Goal: Information Seeking & Learning: Compare options

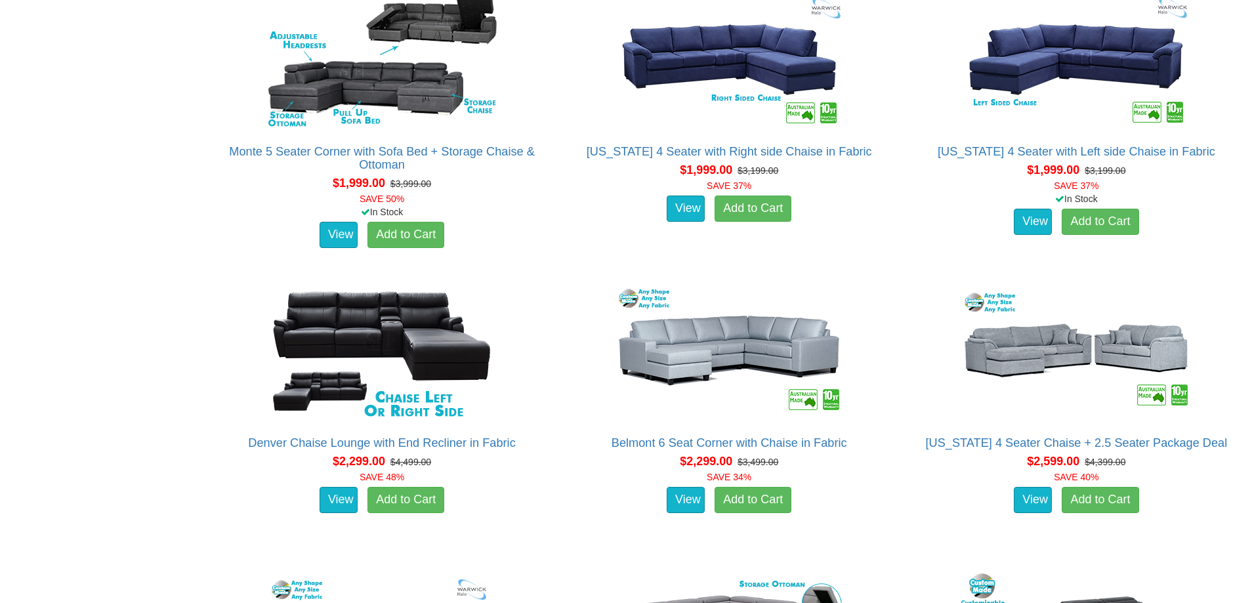
scroll to position [1575, 0]
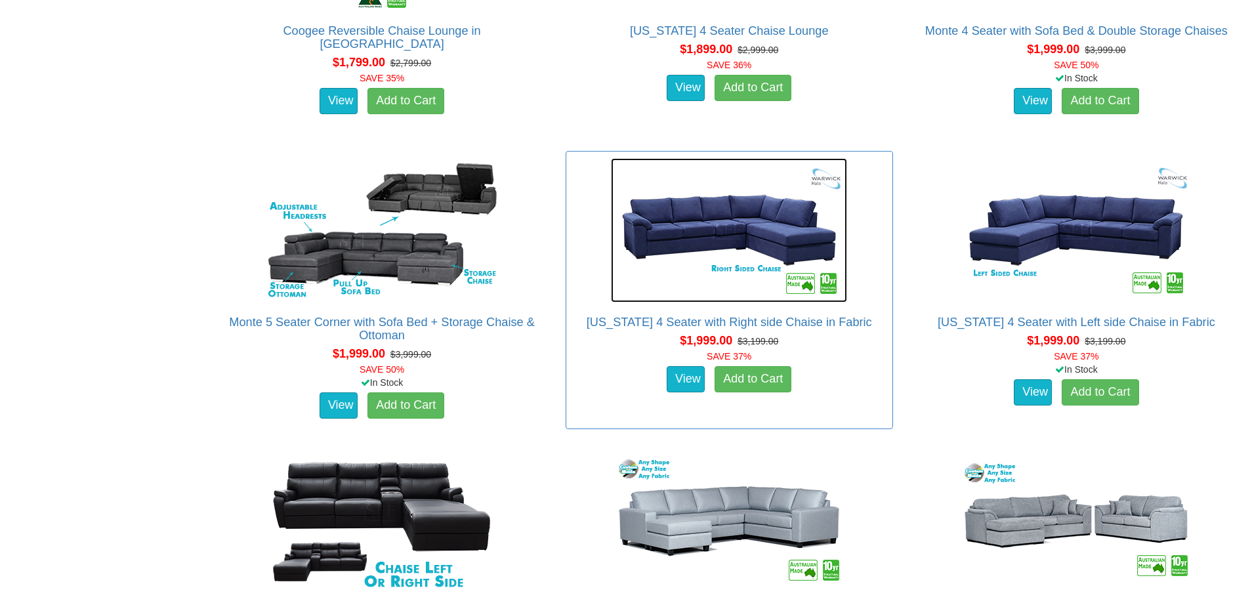
click at [714, 214] on img at bounding box center [729, 230] width 236 height 144
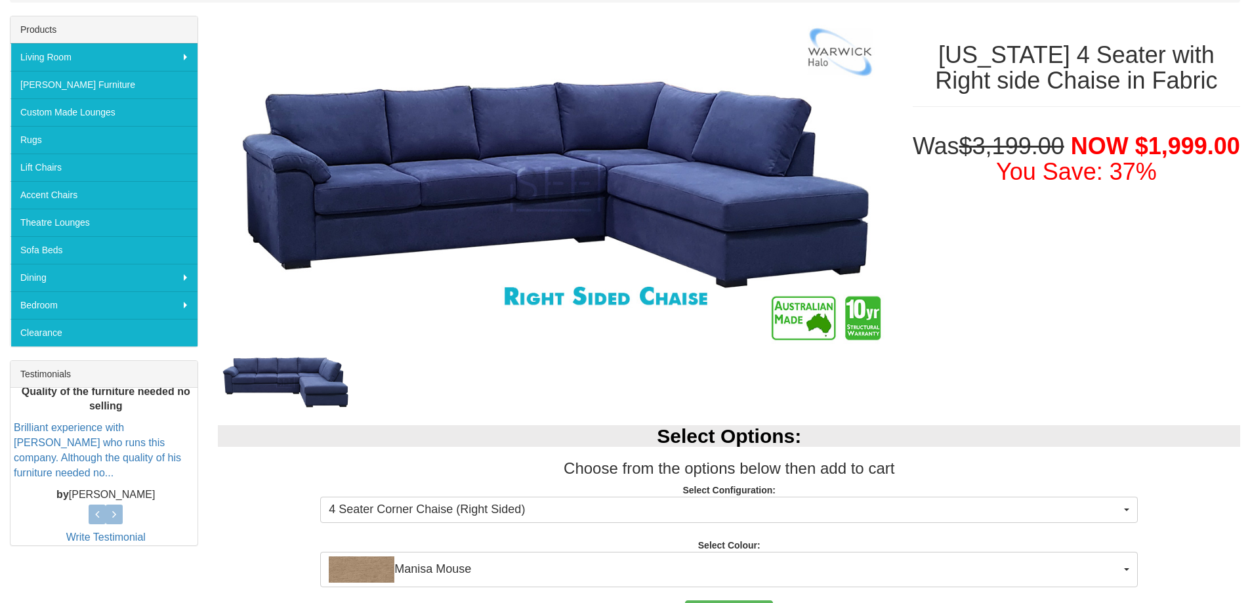
scroll to position [328, 0]
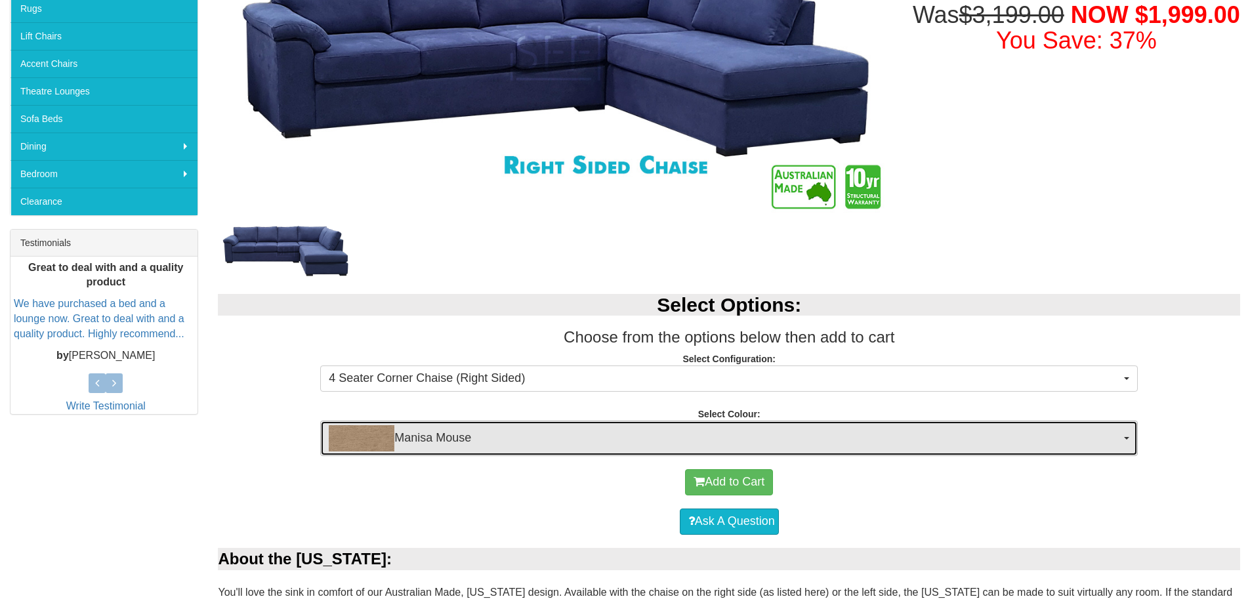
click at [354, 448] on img "button" at bounding box center [362, 438] width 66 height 26
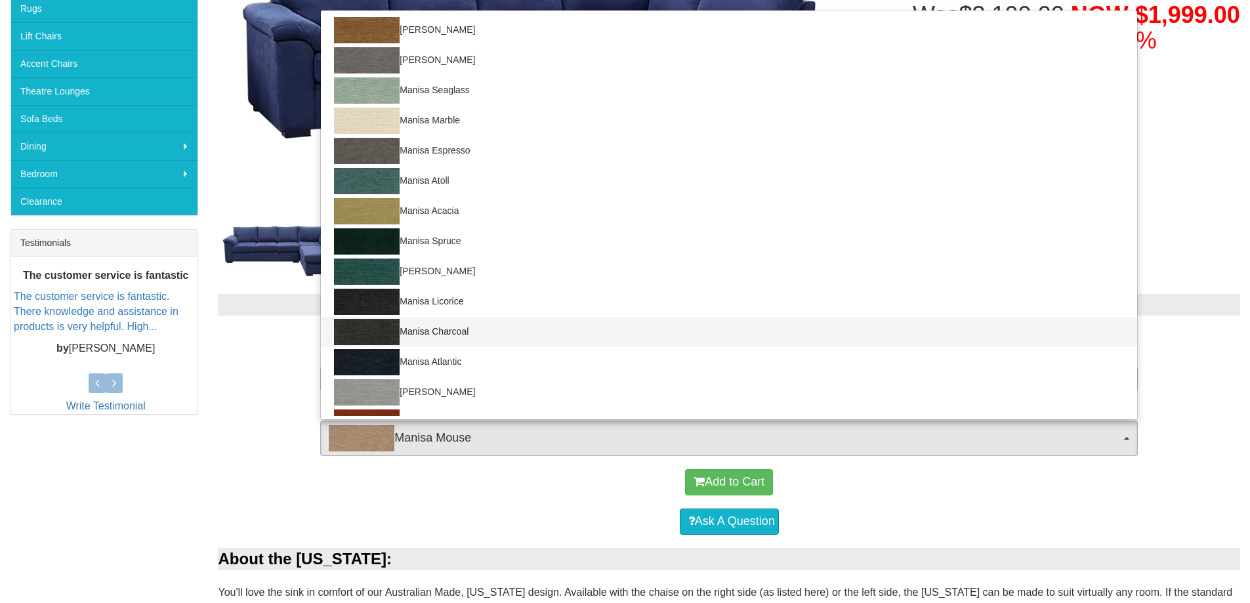
scroll to position [111, 0]
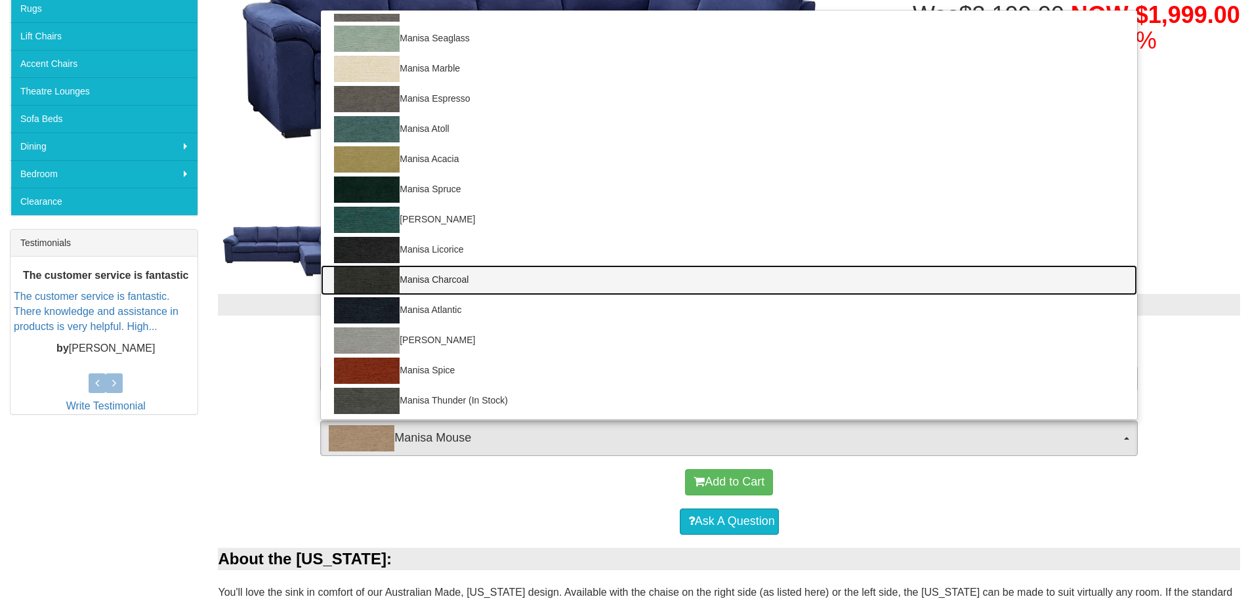
click at [364, 281] on img at bounding box center [367, 280] width 66 height 26
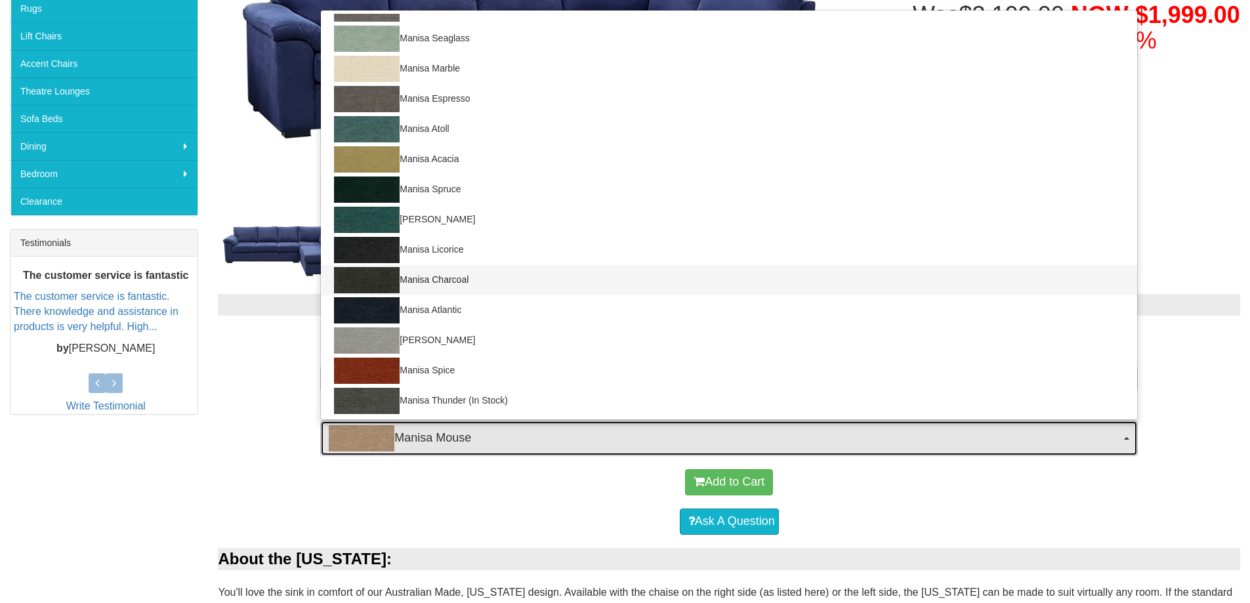
select select "1523"
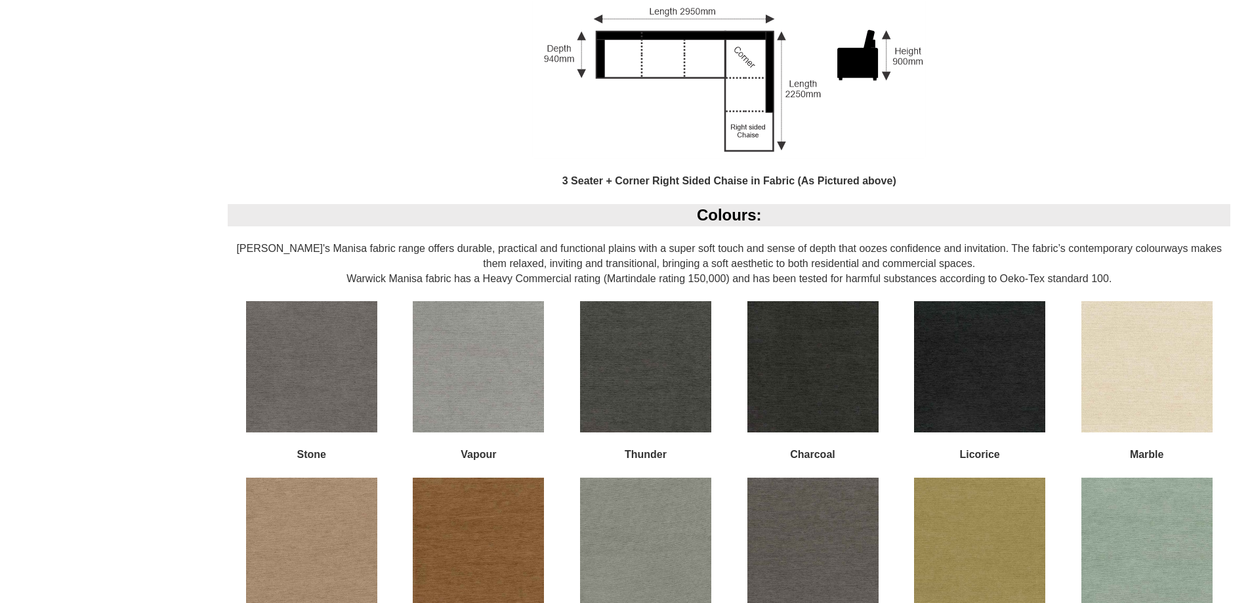
scroll to position [1181, 0]
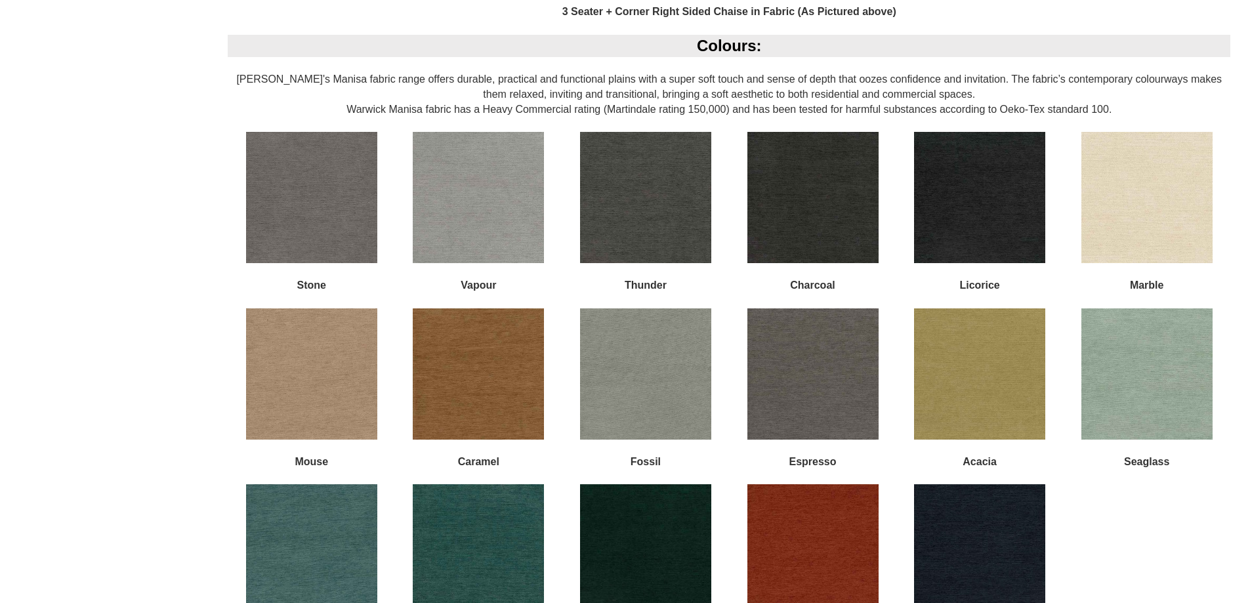
click at [621, 197] on img at bounding box center [645, 197] width 131 height 131
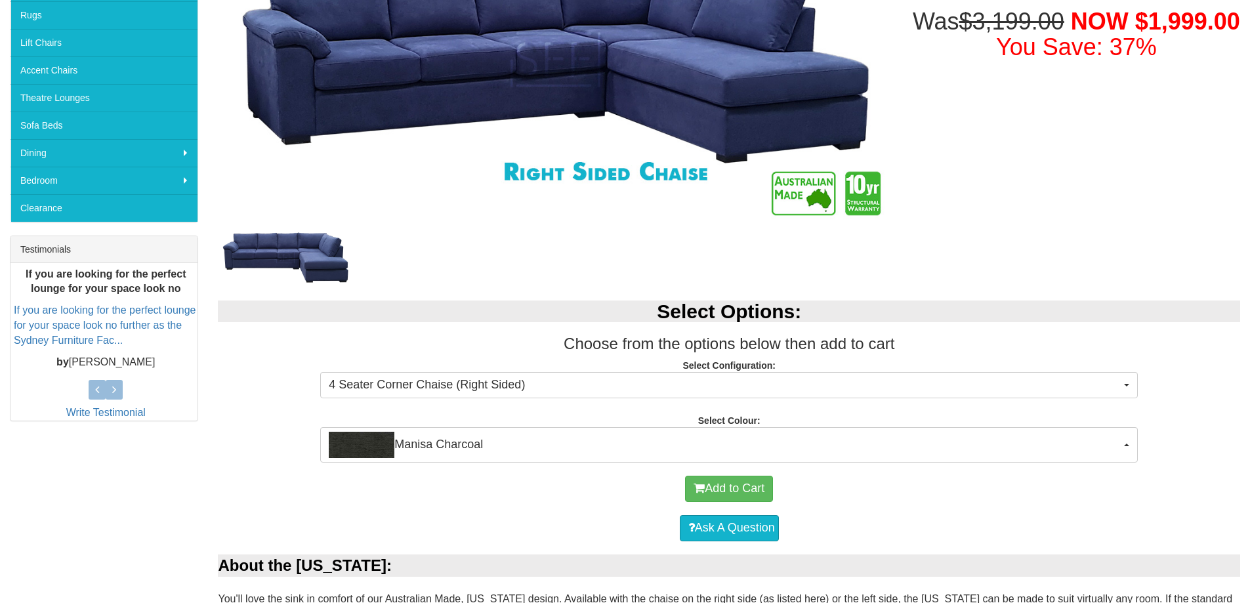
scroll to position [125, 0]
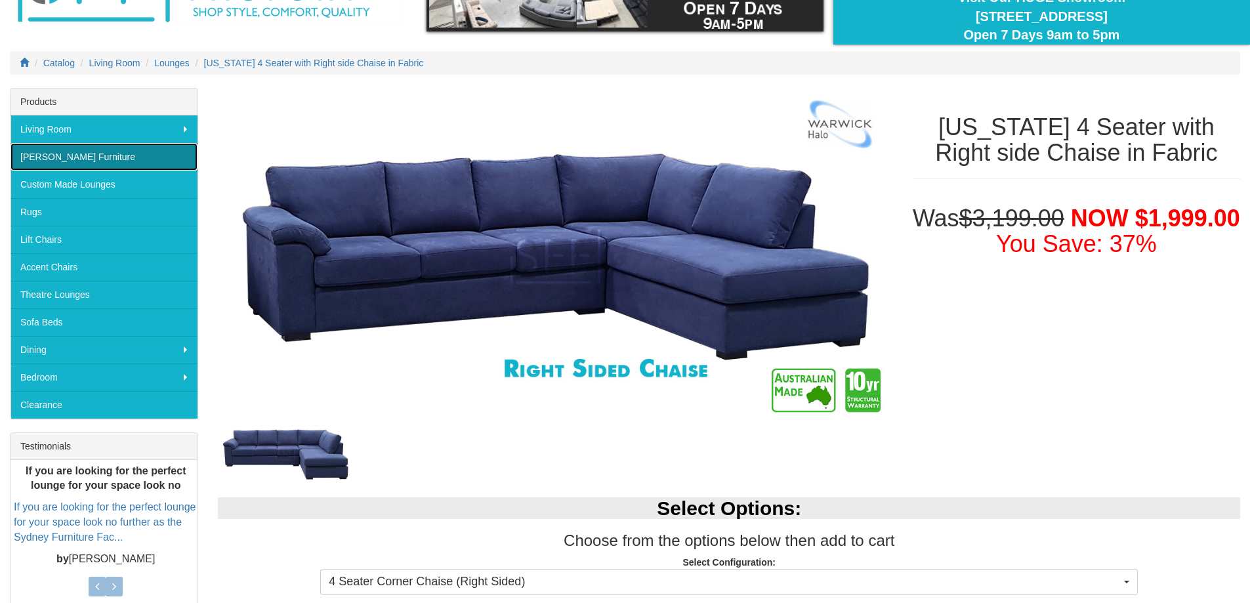
click at [33, 154] on link "[PERSON_NAME] Furniture" at bounding box center [103, 157] width 187 height 28
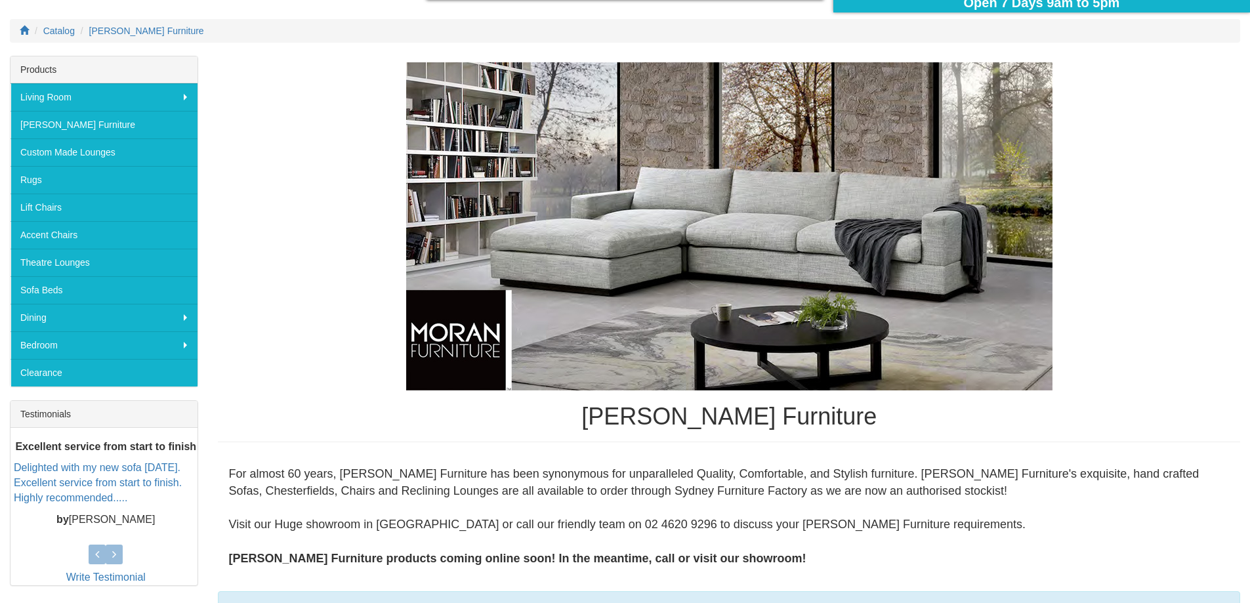
scroll to position [262, 0]
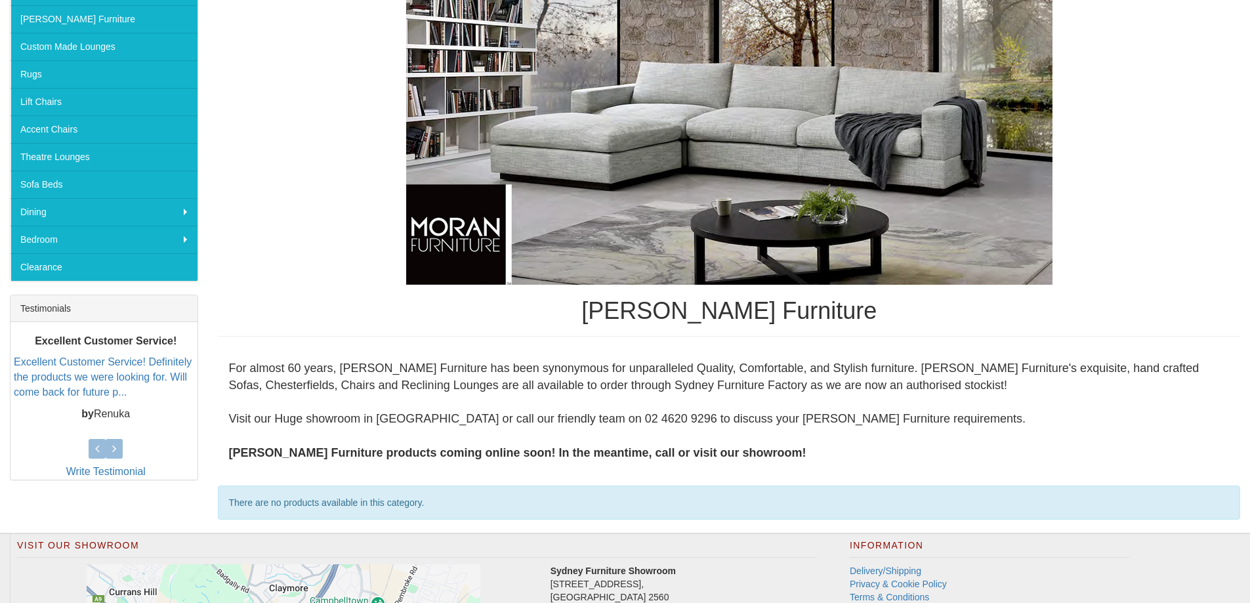
click at [741, 182] on img at bounding box center [729, 121] width 646 height 328
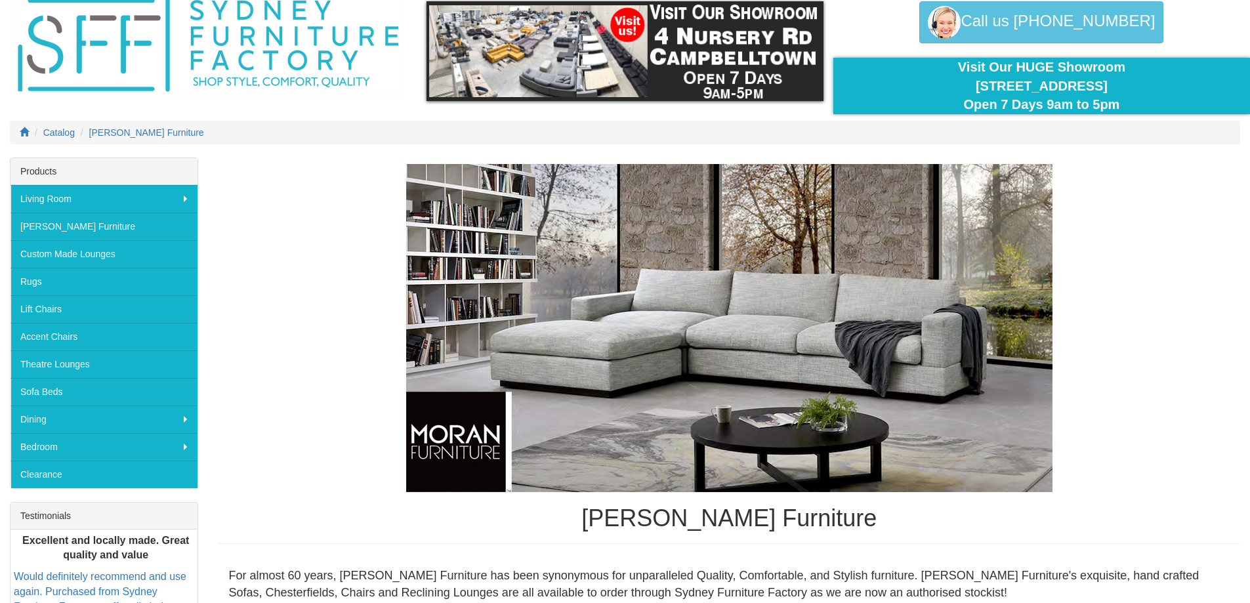
scroll to position [0, 0]
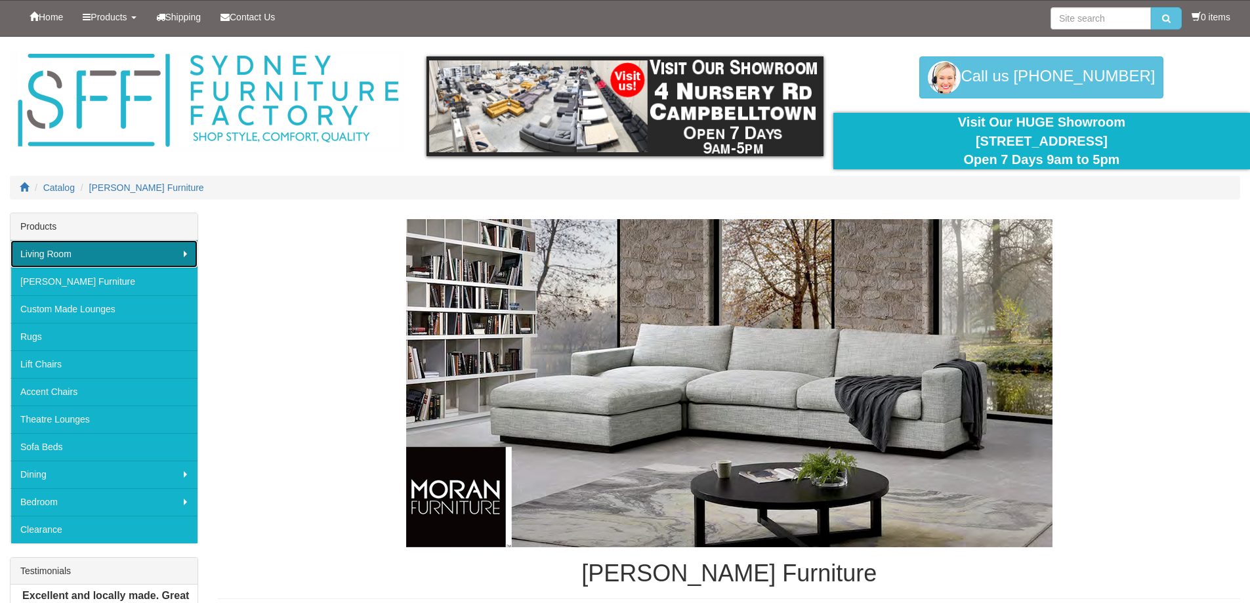
click at [151, 259] on link "Living Room" at bounding box center [103, 254] width 187 height 28
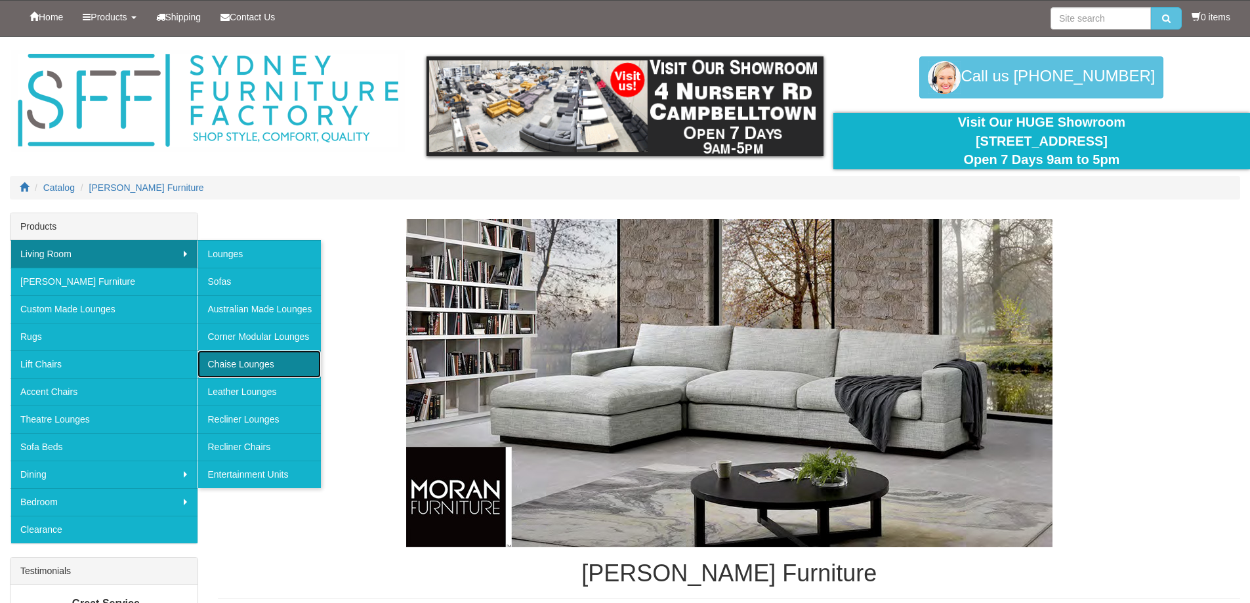
click at [239, 365] on link "Chaise Lounges" at bounding box center [258, 364] width 123 height 28
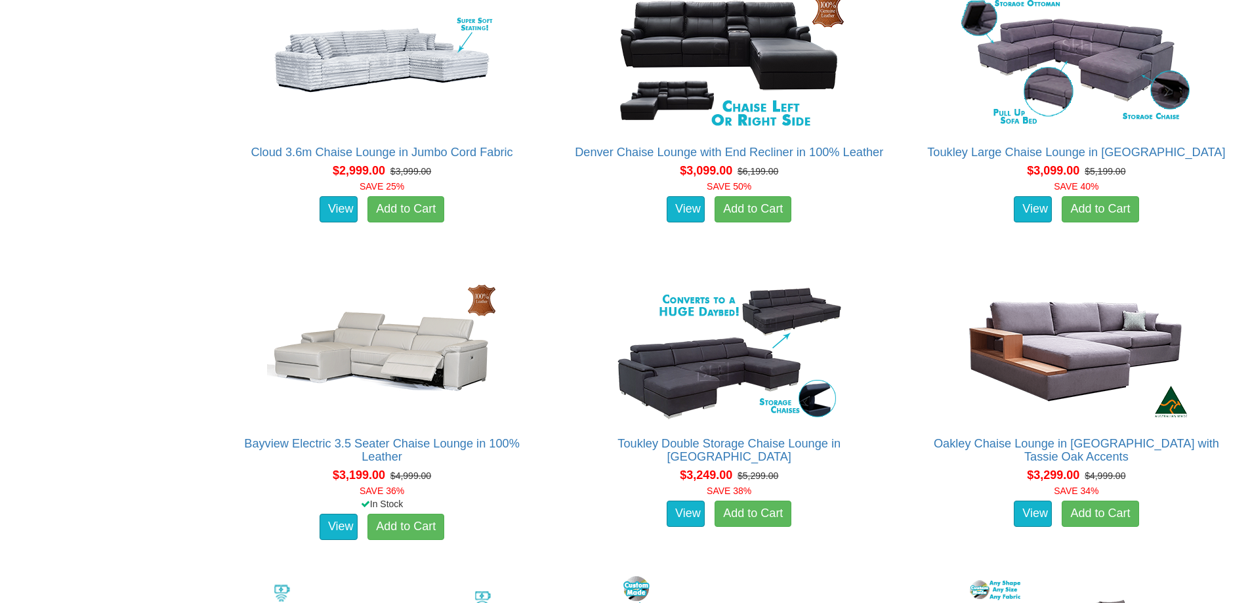
scroll to position [2952, 0]
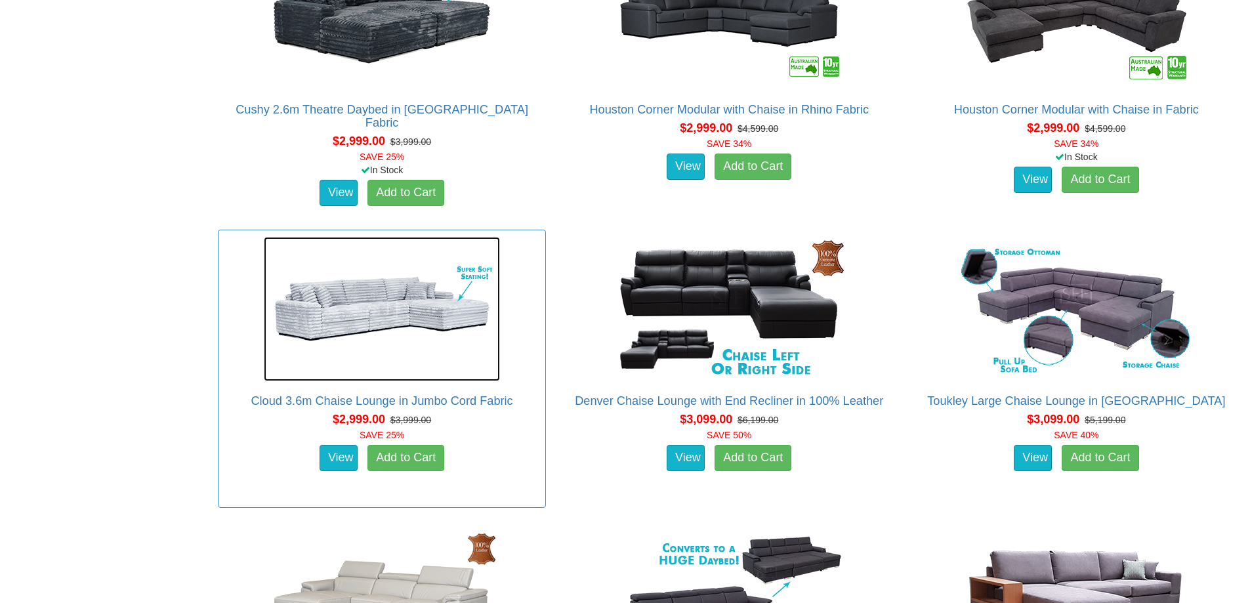
click at [353, 295] on img at bounding box center [382, 309] width 236 height 144
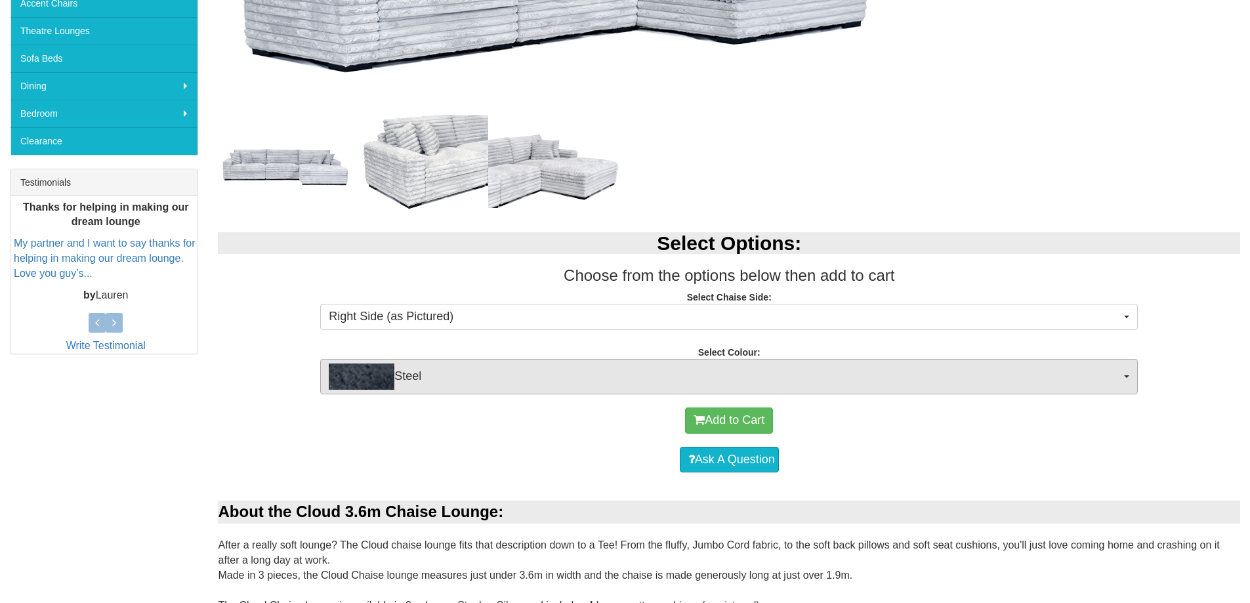
scroll to position [394, 0]
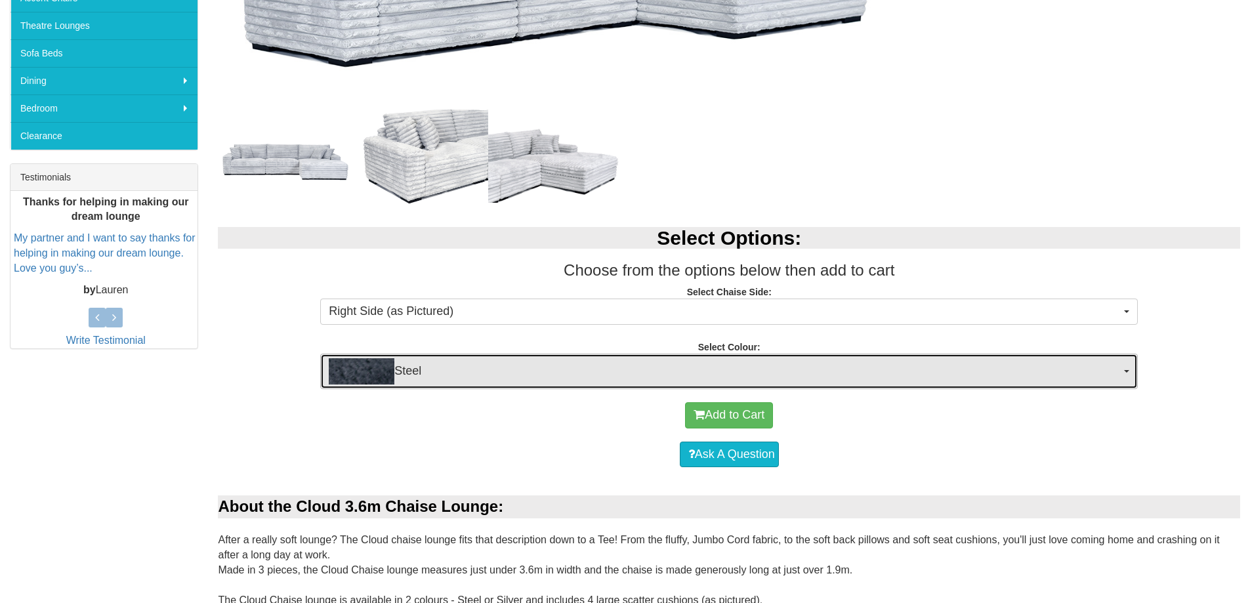
click at [342, 371] on img "button" at bounding box center [362, 371] width 66 height 26
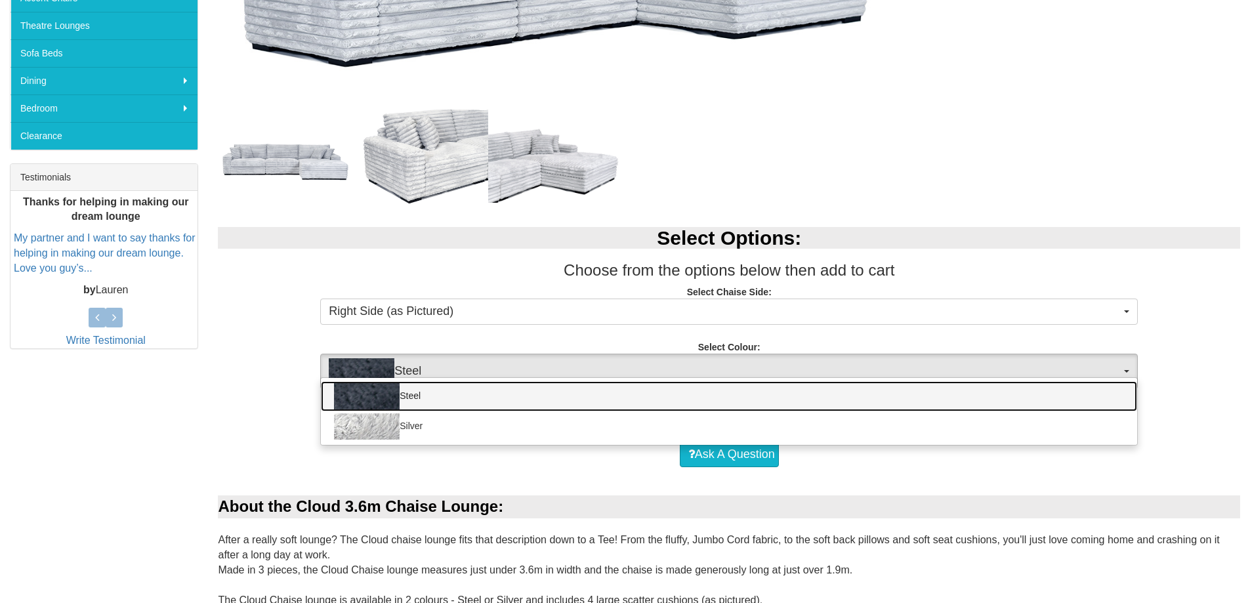
click at [348, 388] on img at bounding box center [367, 396] width 66 height 26
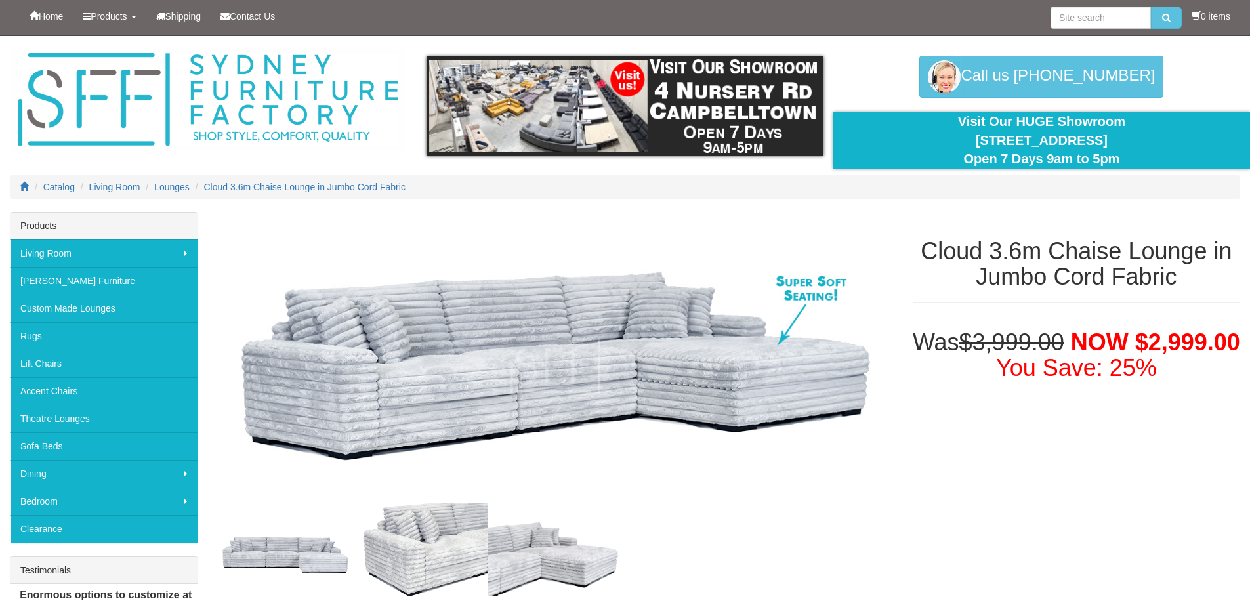
scroll to position [0, 0]
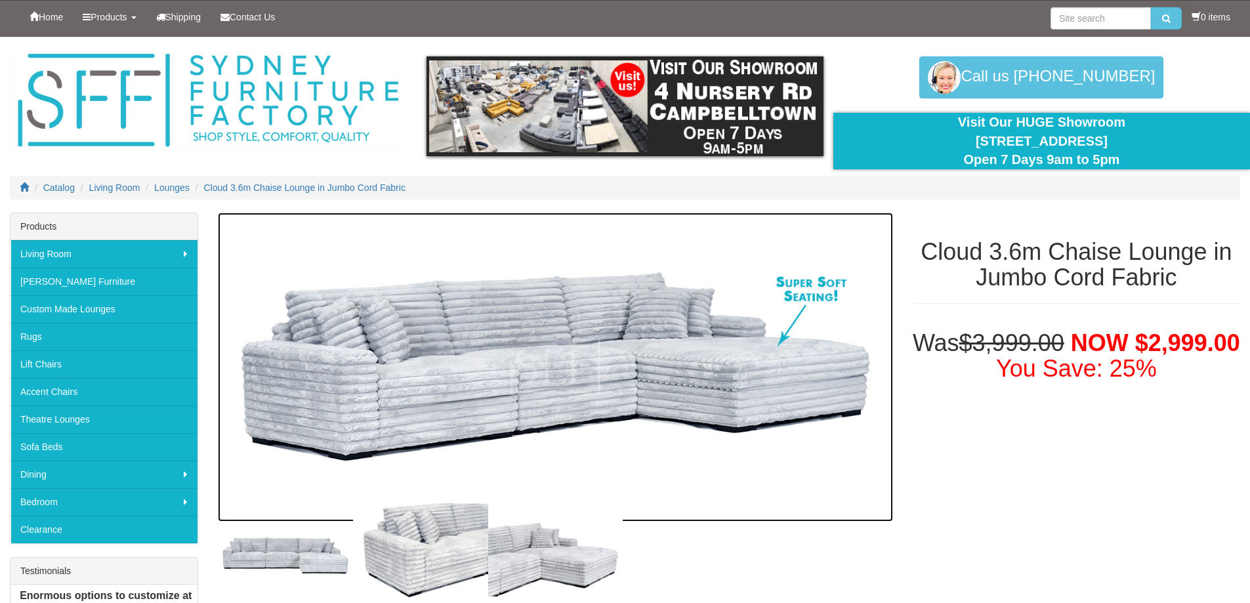
click at [456, 373] on img at bounding box center [555, 367] width 674 height 309
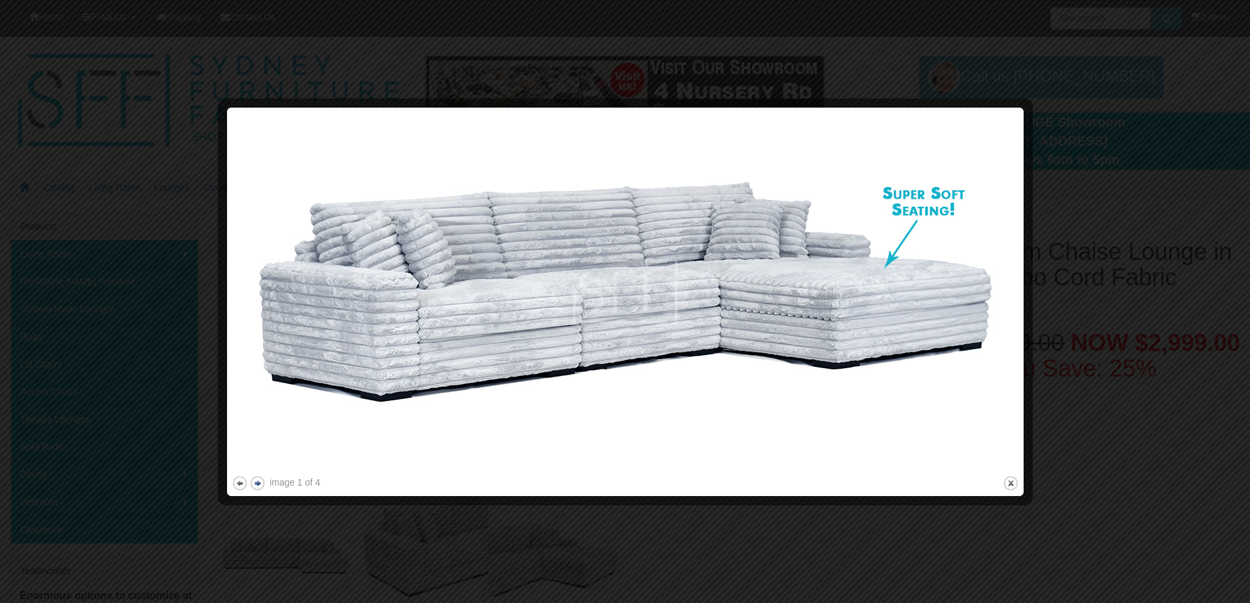
click at [259, 480] on button "next" at bounding box center [257, 483] width 16 height 16
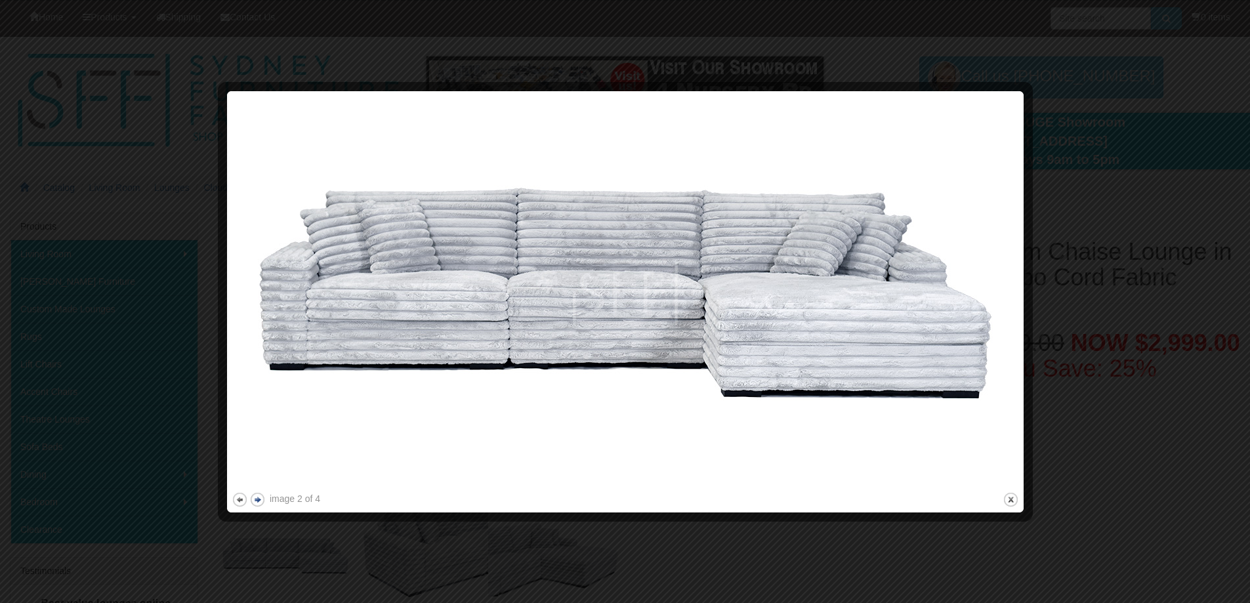
click at [258, 493] on button "next" at bounding box center [257, 499] width 16 height 16
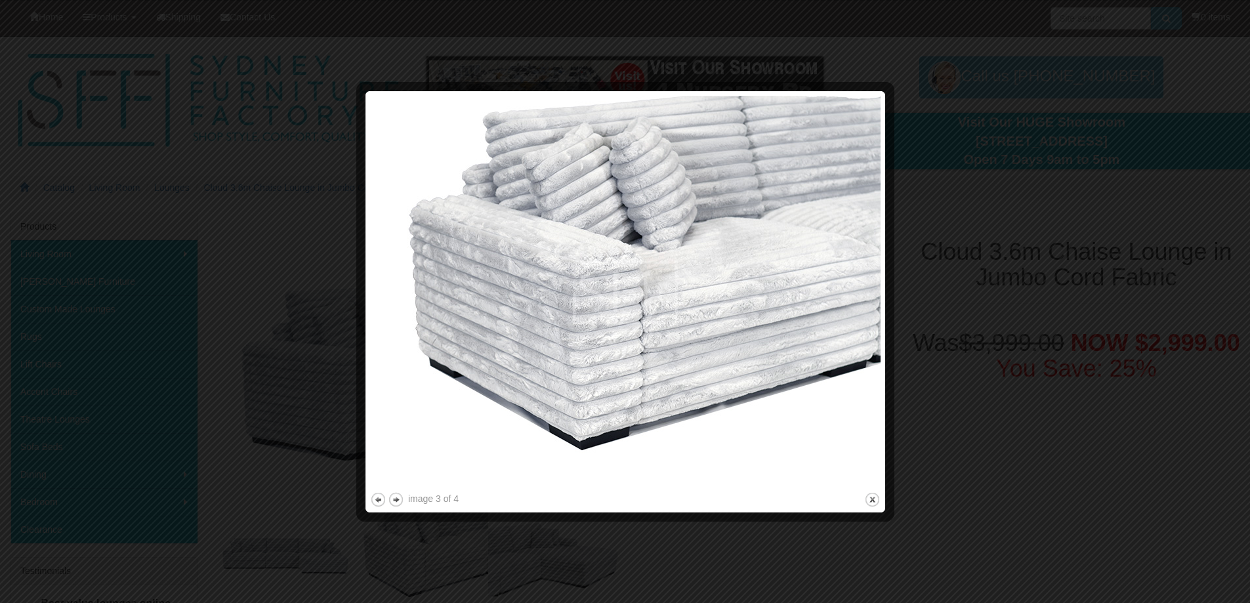
click at [258, 497] on div at bounding box center [625, 301] width 1250 height 603
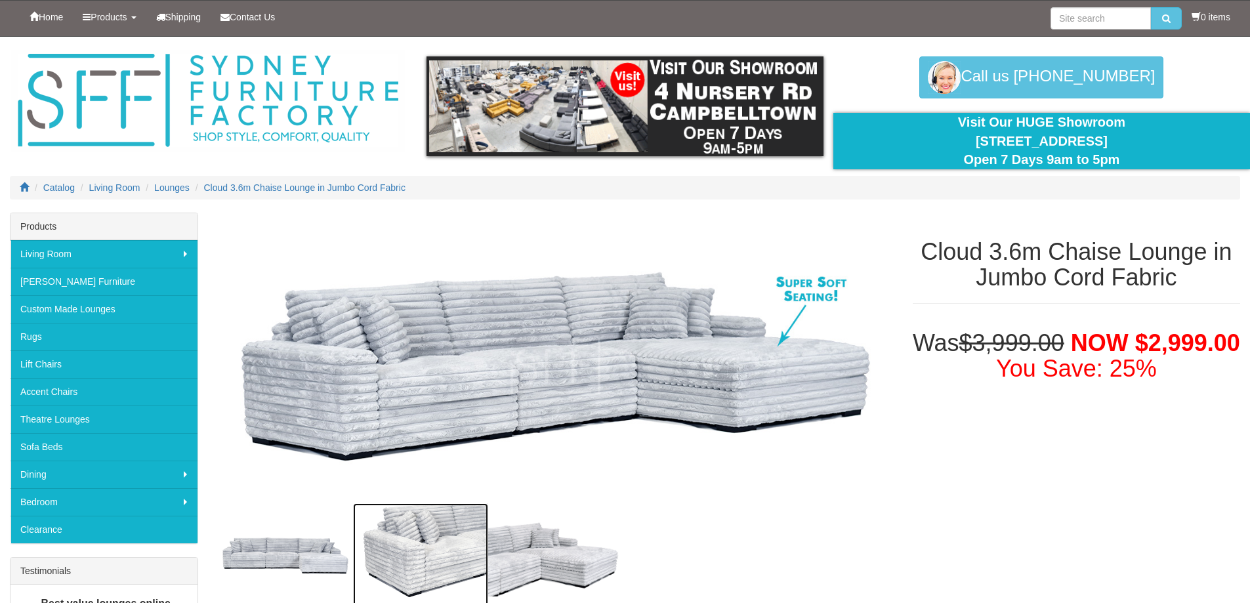
scroll to position [5, 0]
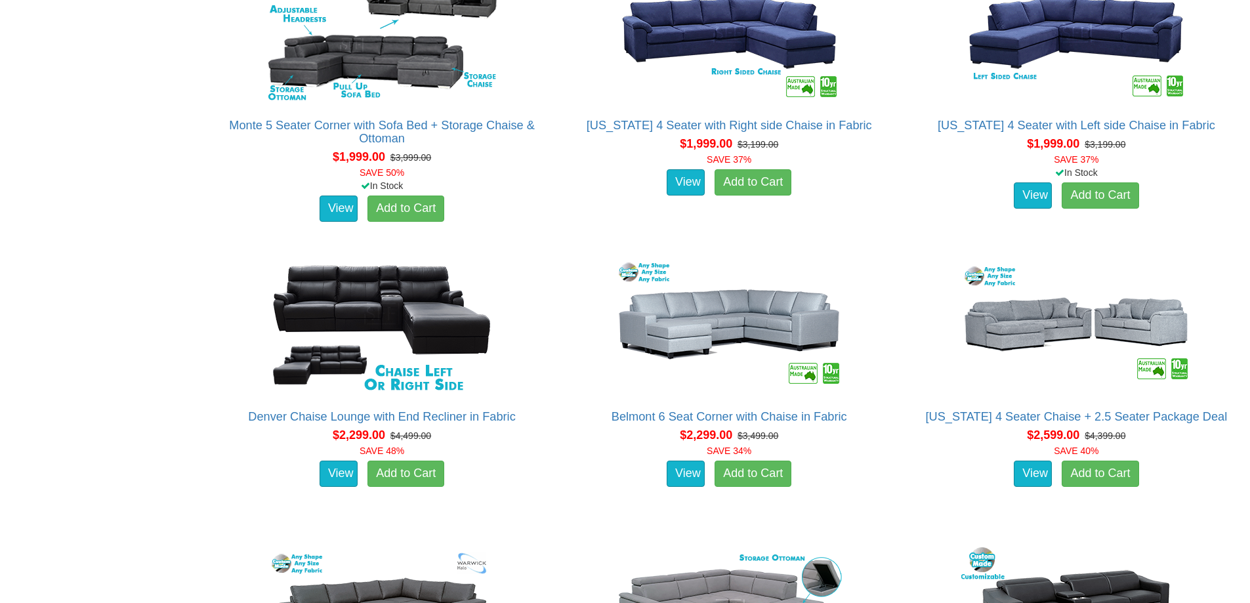
scroll to position [1509, 0]
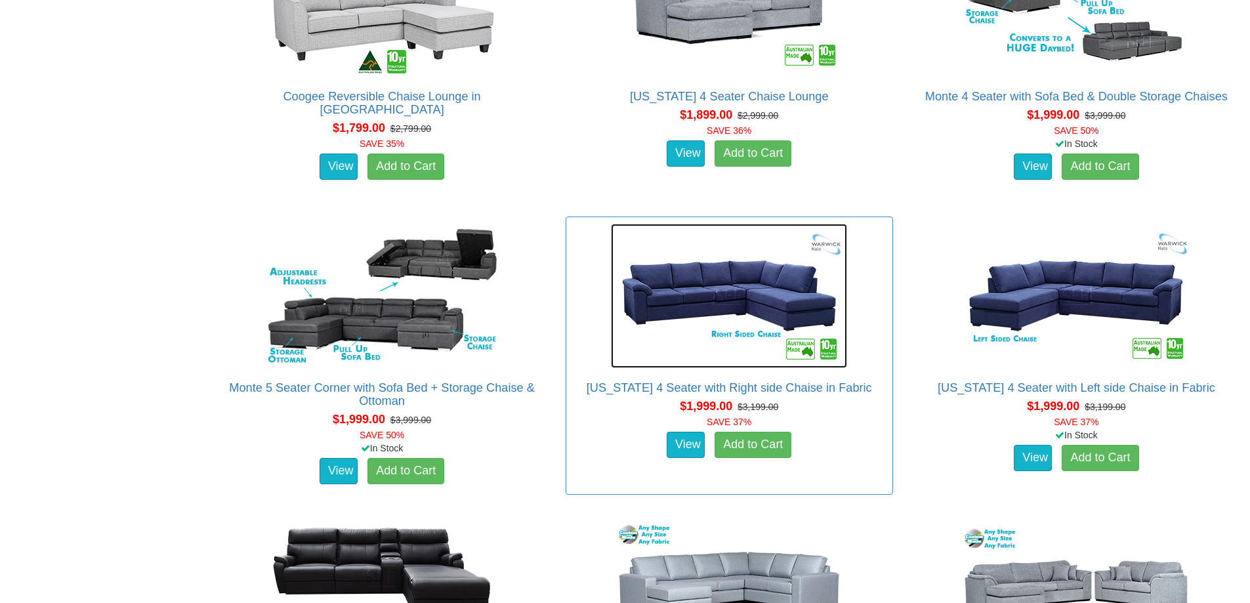
click at [725, 299] on img at bounding box center [729, 296] width 236 height 144
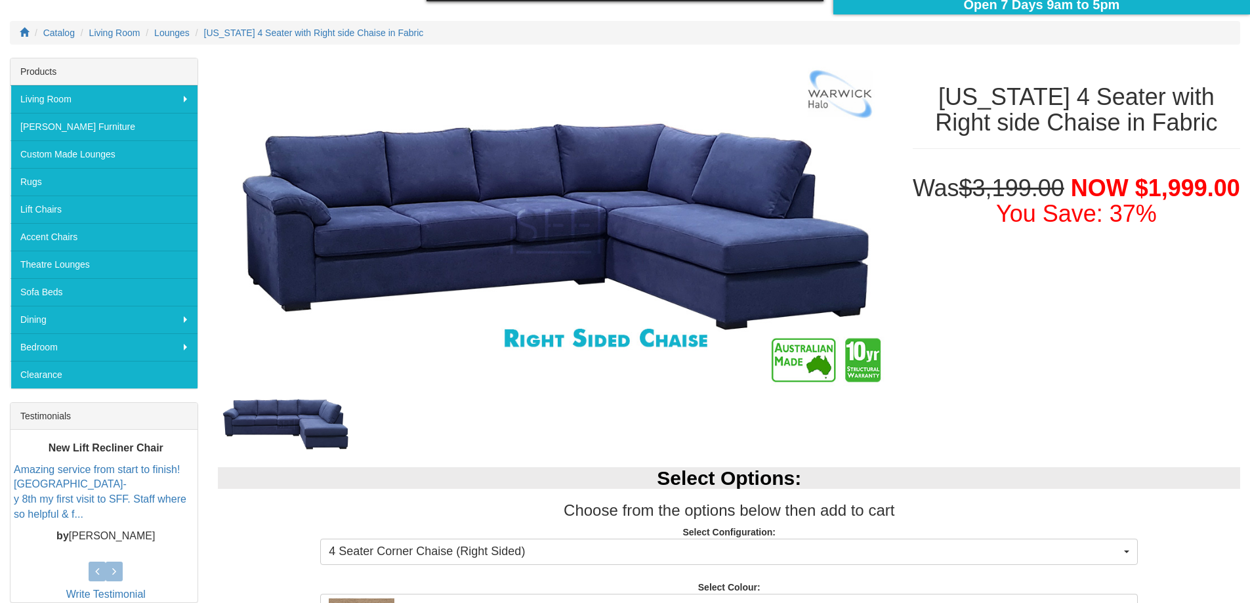
scroll to position [131, 0]
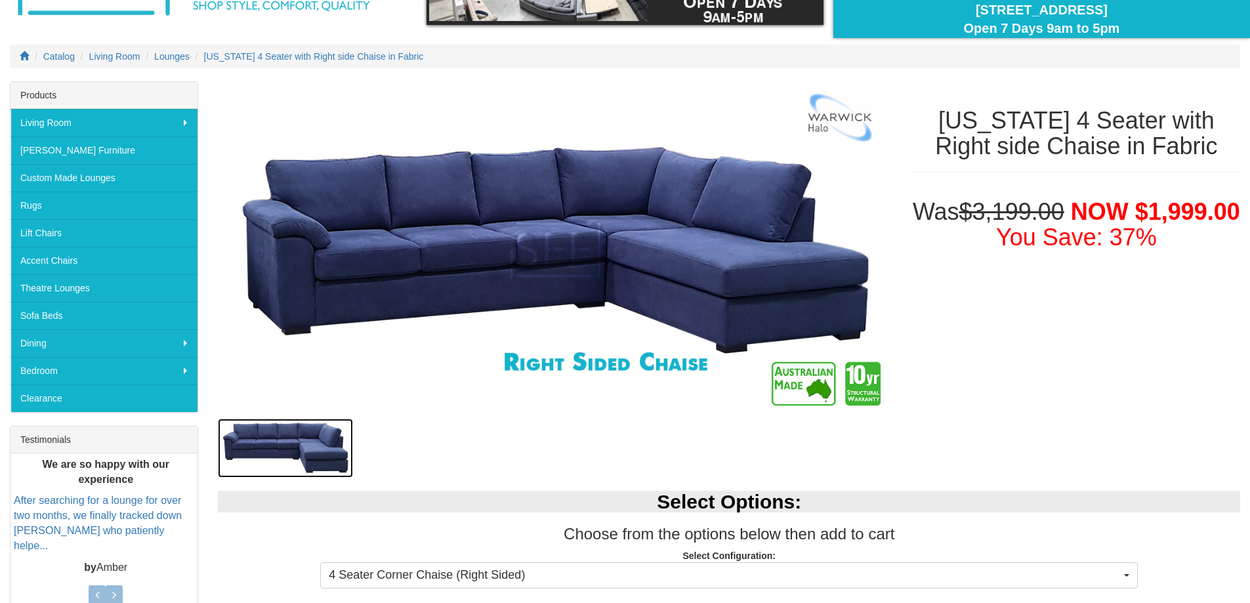
click at [293, 440] on img at bounding box center [285, 448] width 135 height 59
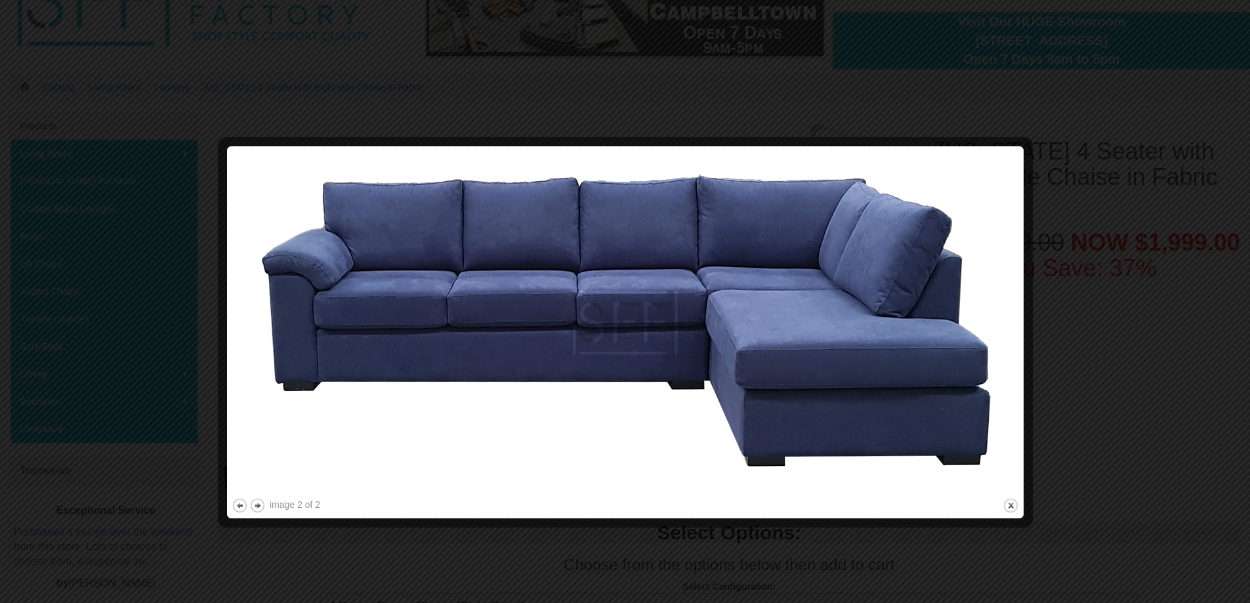
scroll to position [0, 0]
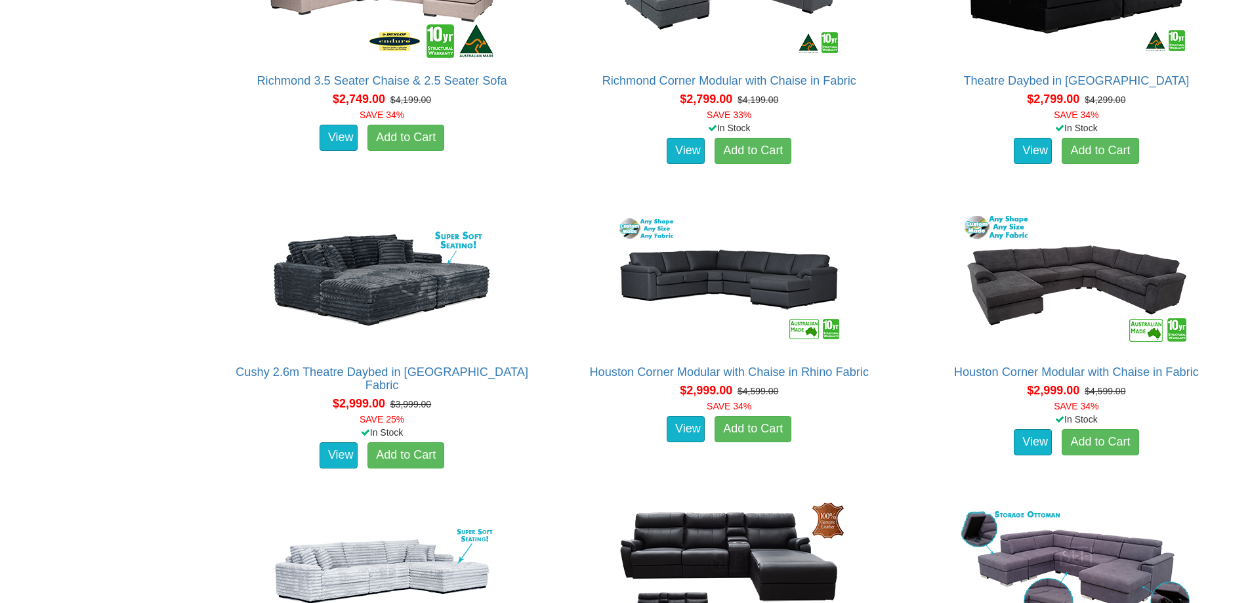
scroll to position [2952, 0]
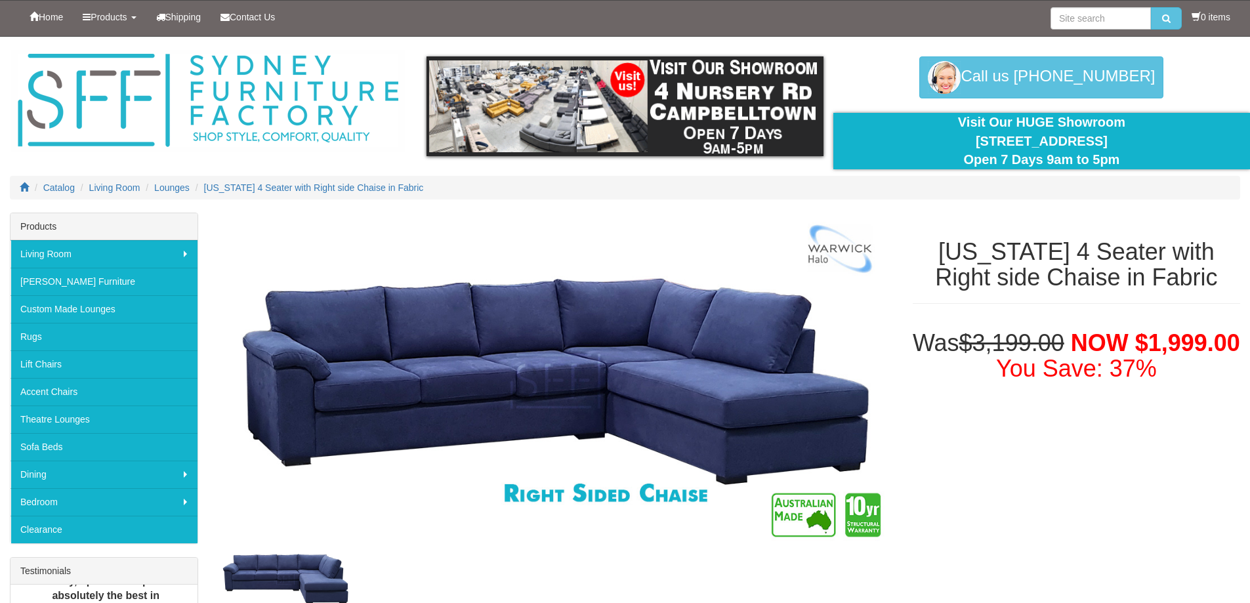
select select "1523"
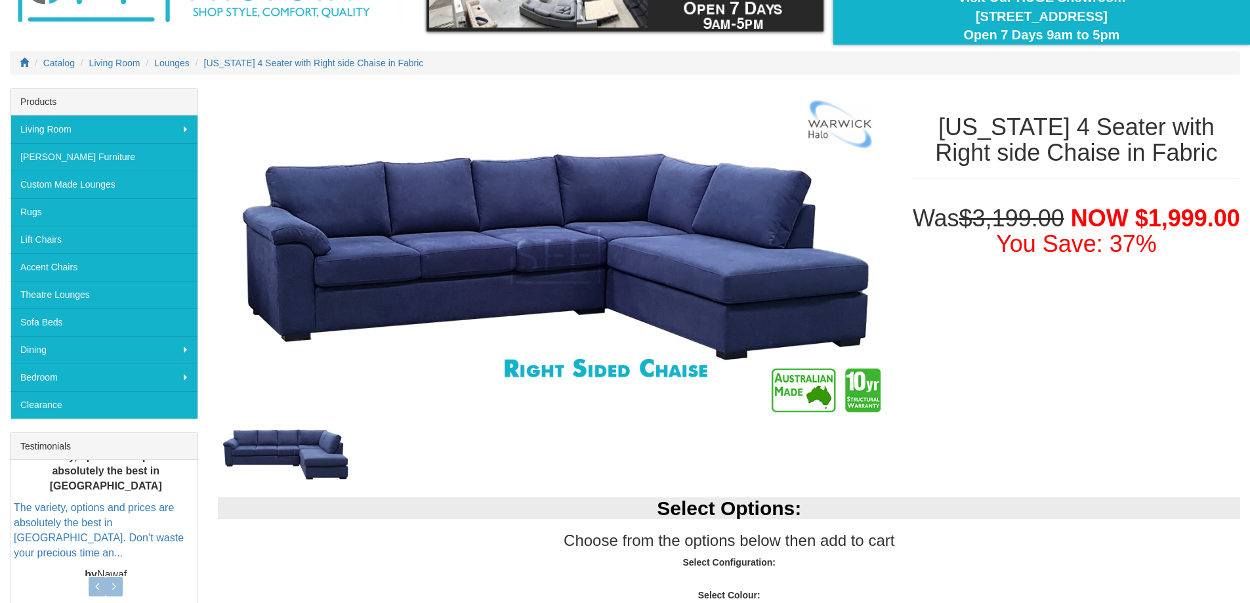
select select "1523"
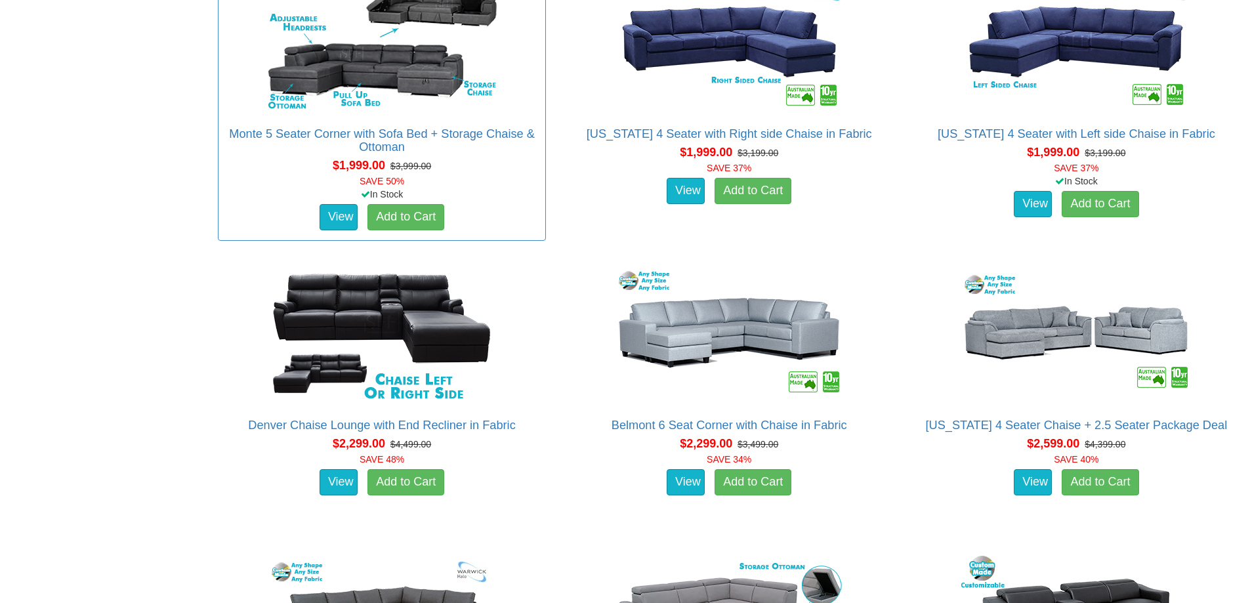
scroll to position [1968, 0]
